Goal: Task Accomplishment & Management: Manage account settings

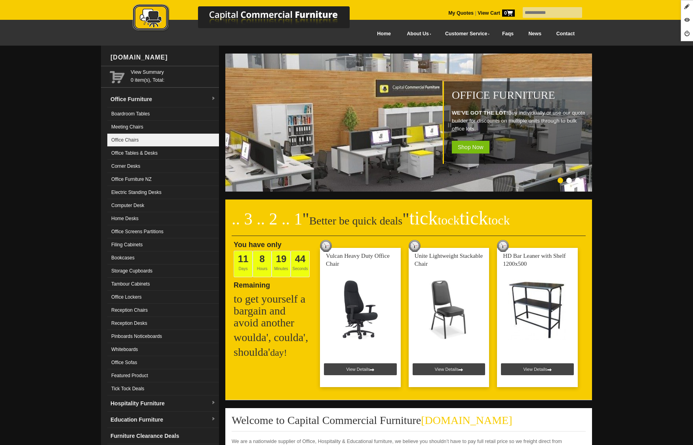
click at [154, 142] on link "Office Chairs" at bounding box center [163, 140] width 112 height 13
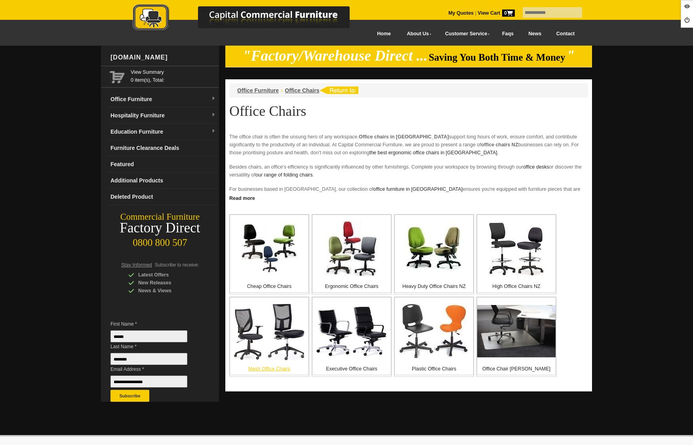
click at [271, 330] on img at bounding box center [269, 330] width 71 height 57
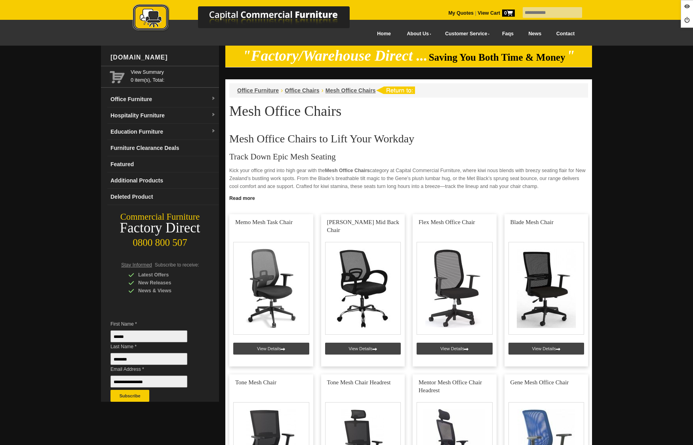
click at [451, 13] on link "My Quotes" at bounding box center [461, 13] width 25 height 6
